Goal: Find specific page/section: Find specific page/section

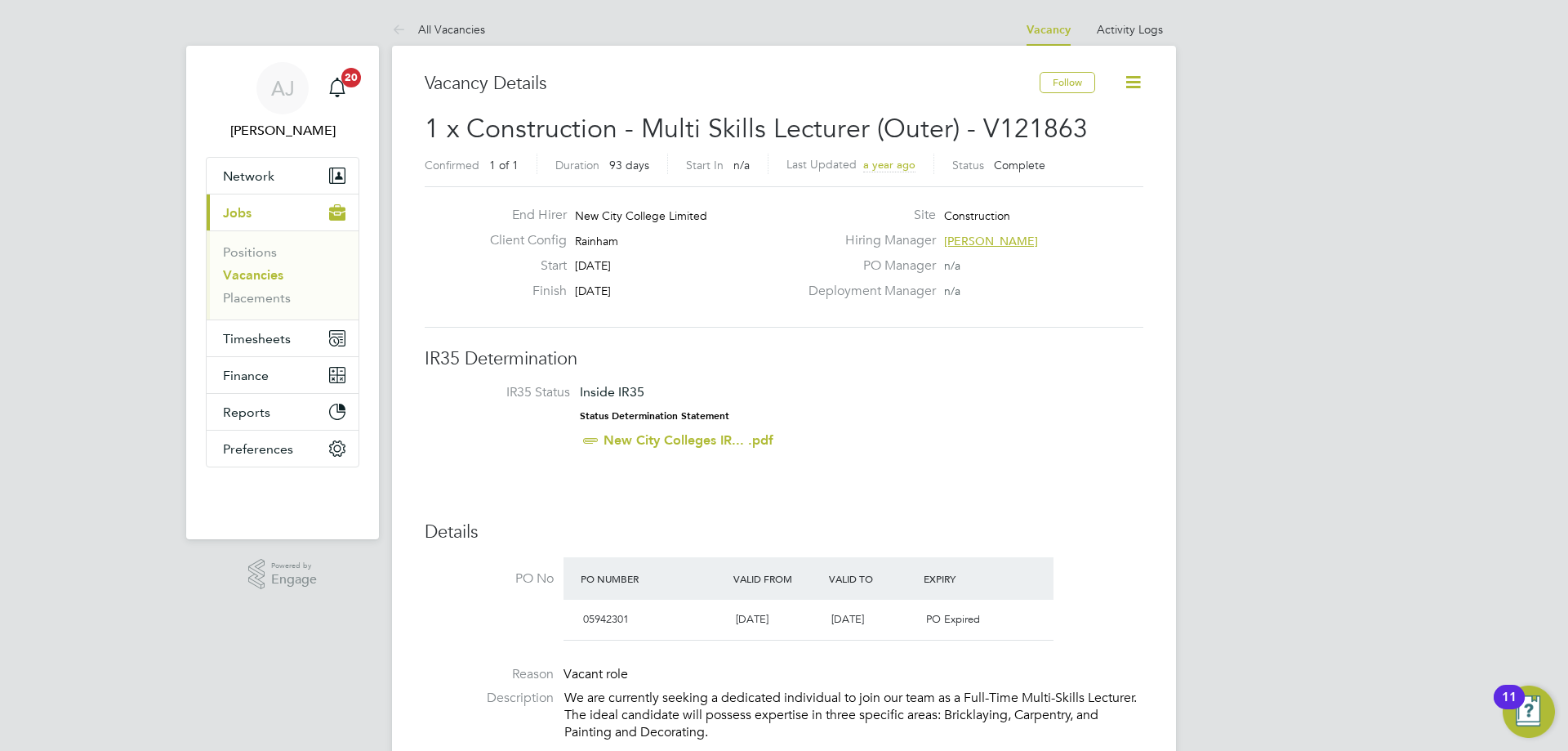
click at [263, 275] on link "Vacancies" at bounding box center [253, 275] width 60 height 15
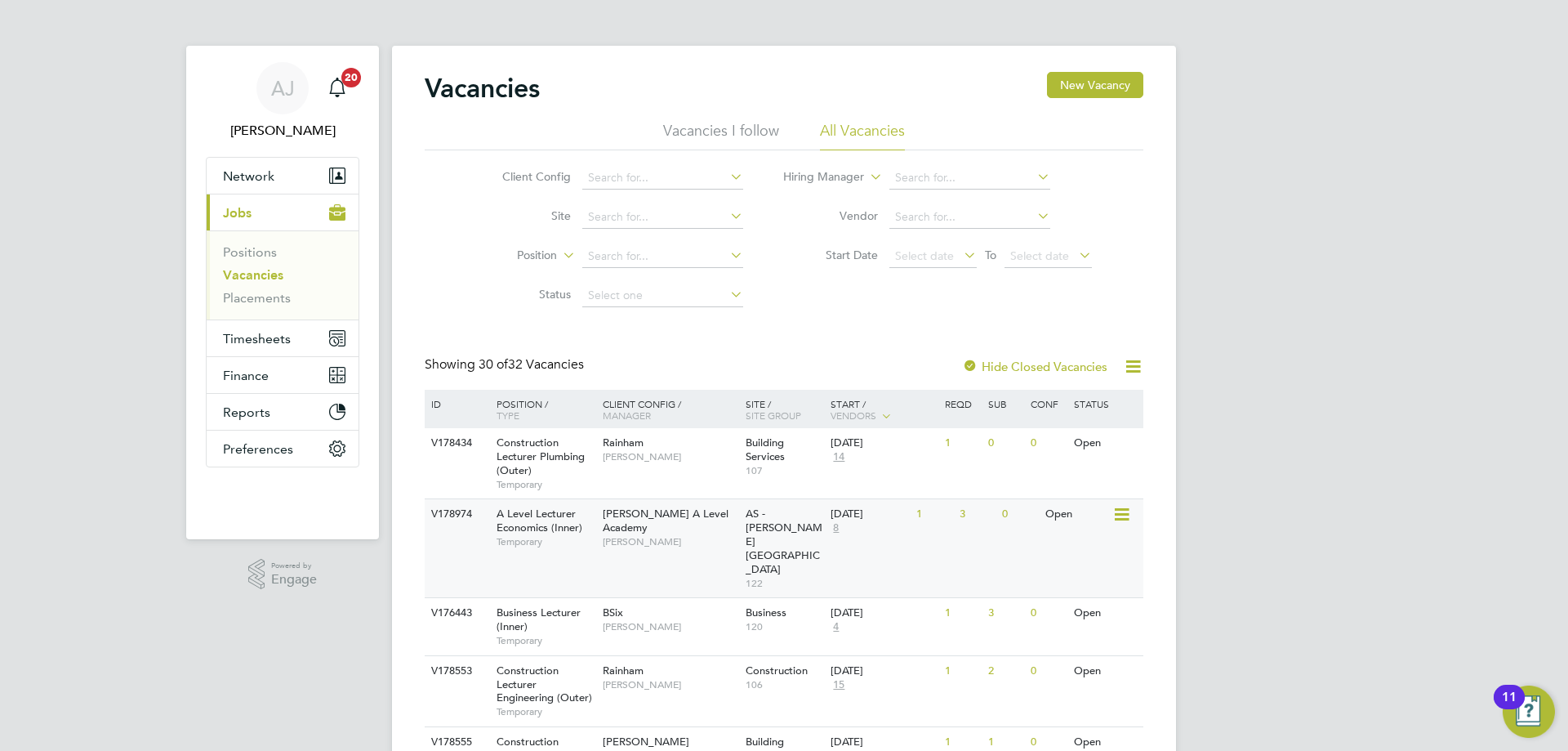
scroll to position [82, 0]
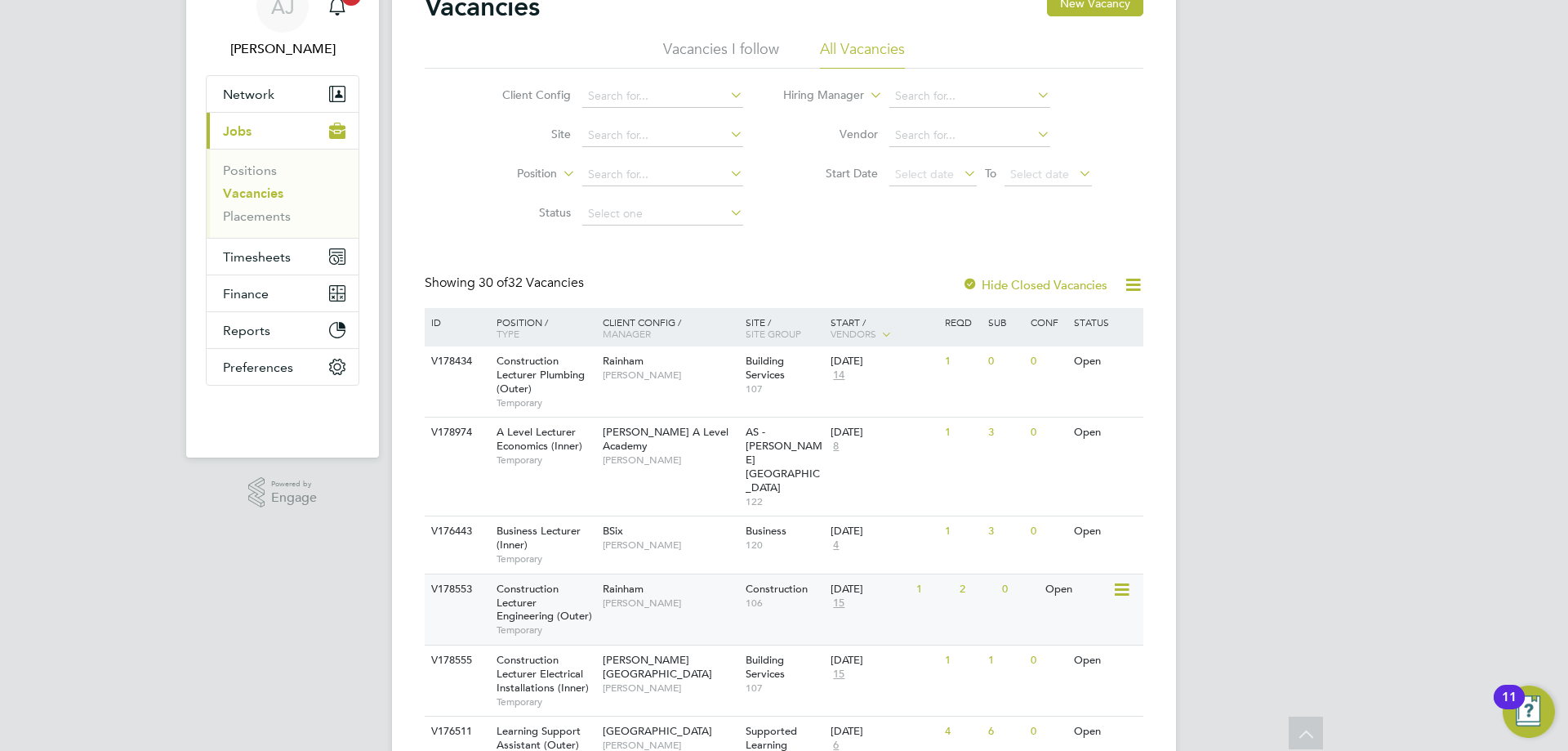
click at [560, 574] on div "Construction Lecturer Engineering (Outer) Temporary" at bounding box center [542, 610] width 114 height 71
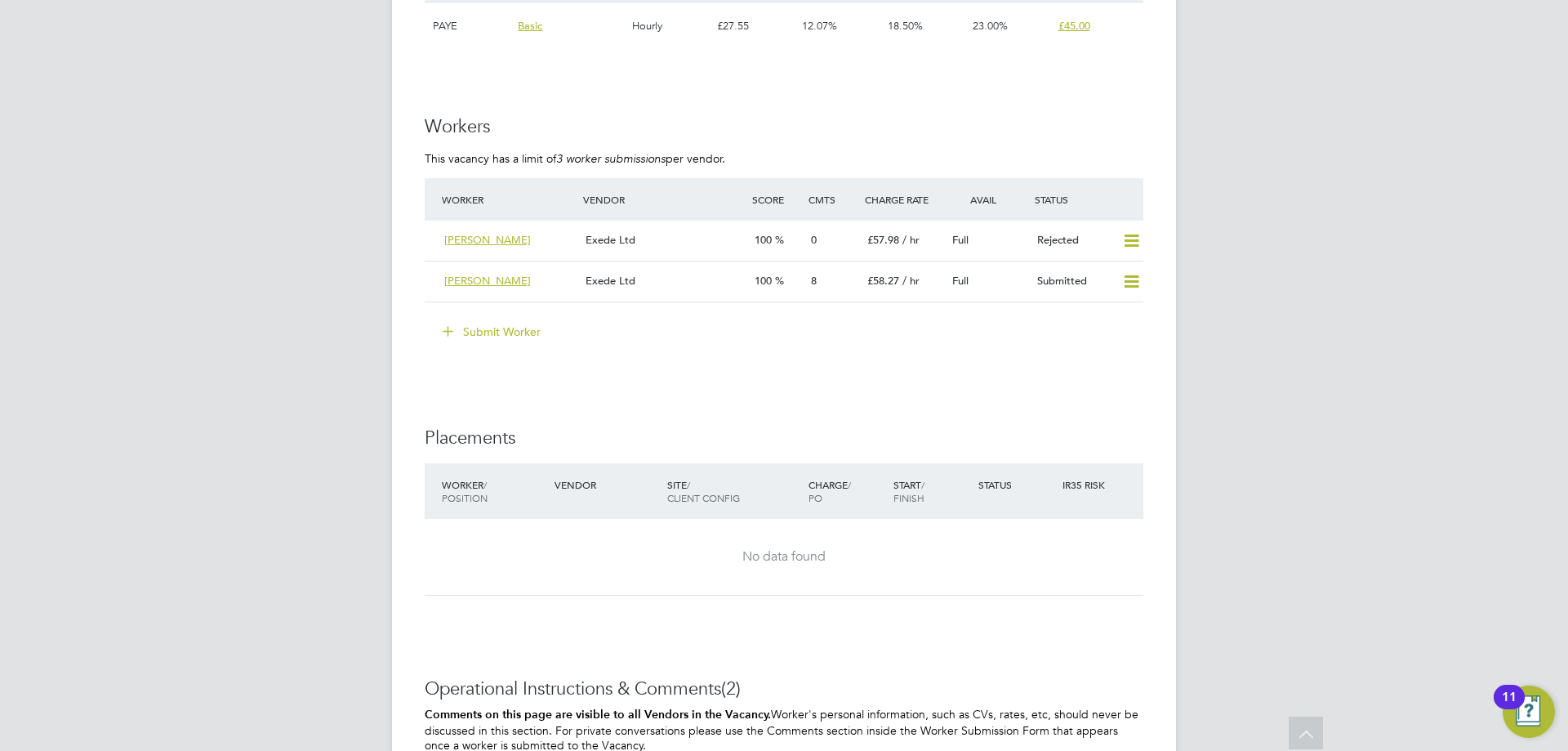
scroll to position [2652, 0]
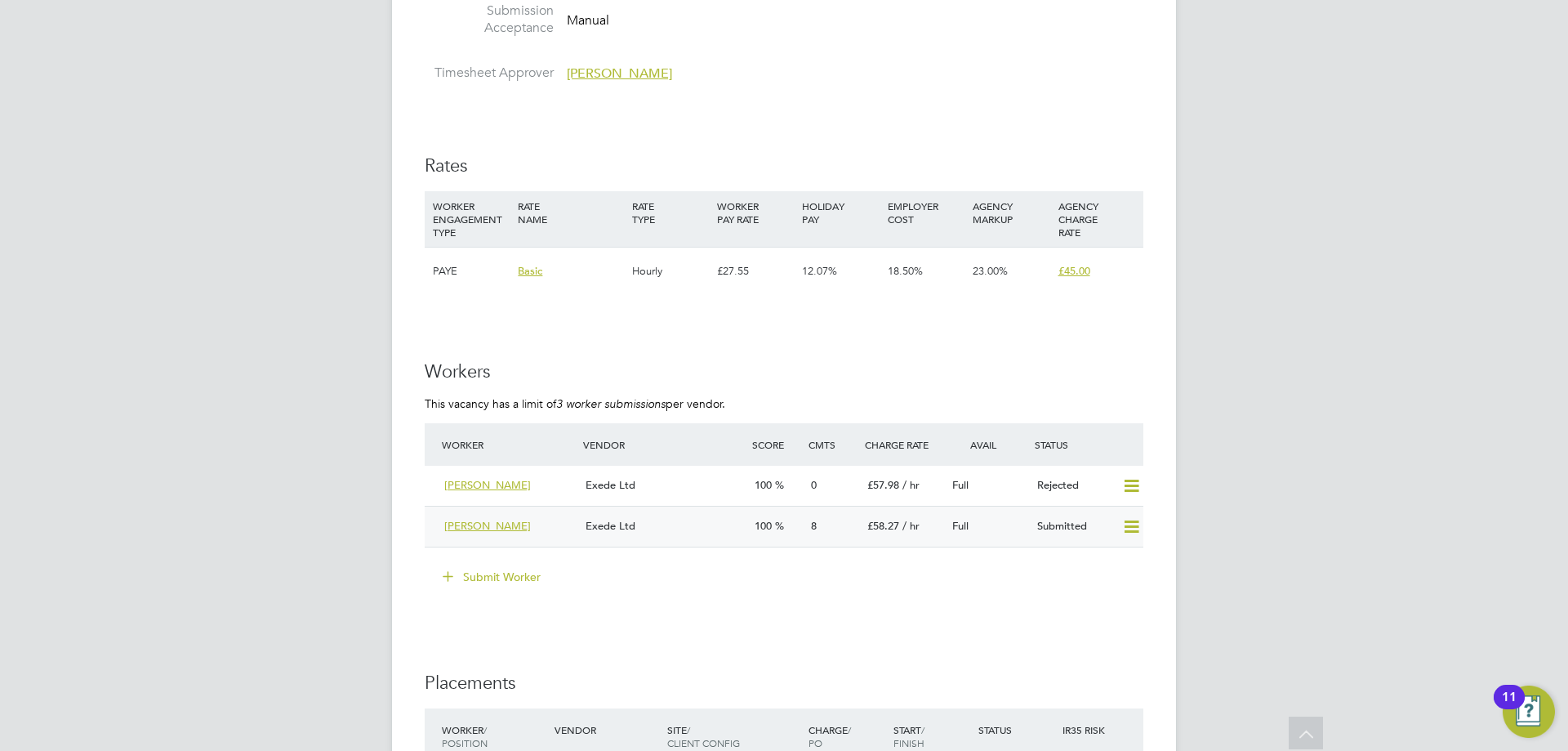
click at [673, 521] on div "Exede Ltd" at bounding box center [663, 527] width 169 height 27
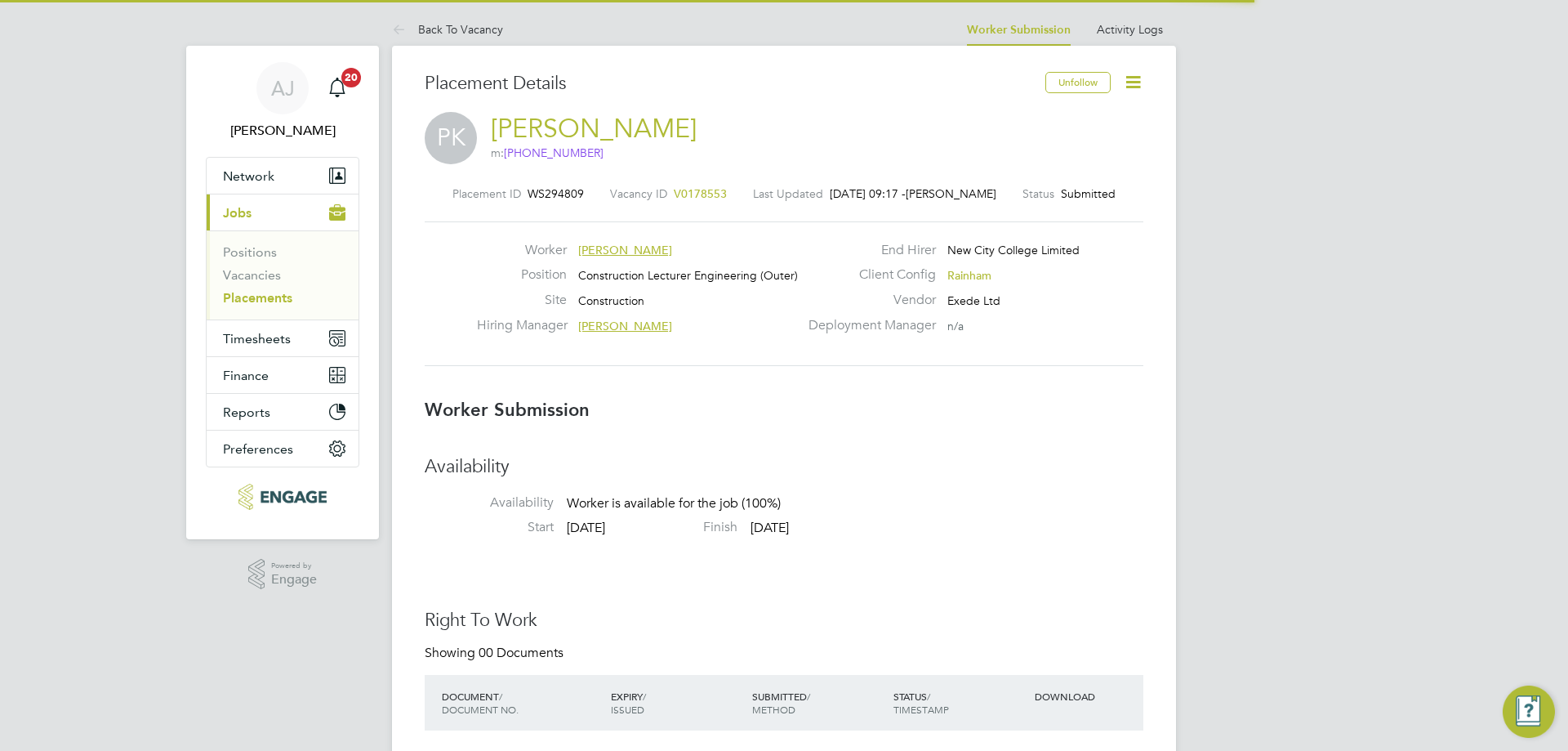
scroll to position [15, 114]
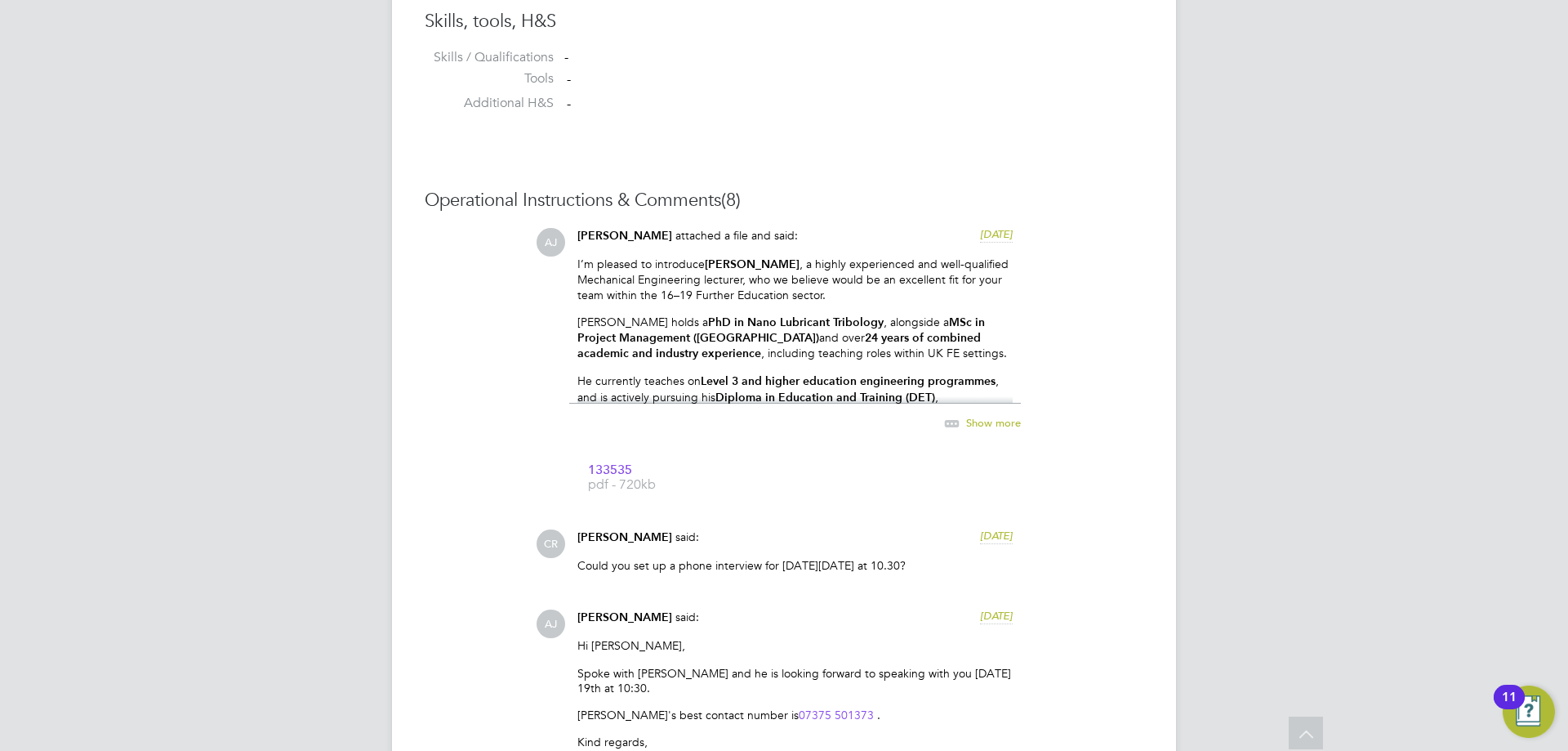
scroll to position [980, 0]
